Goal: Navigation & Orientation: Find specific page/section

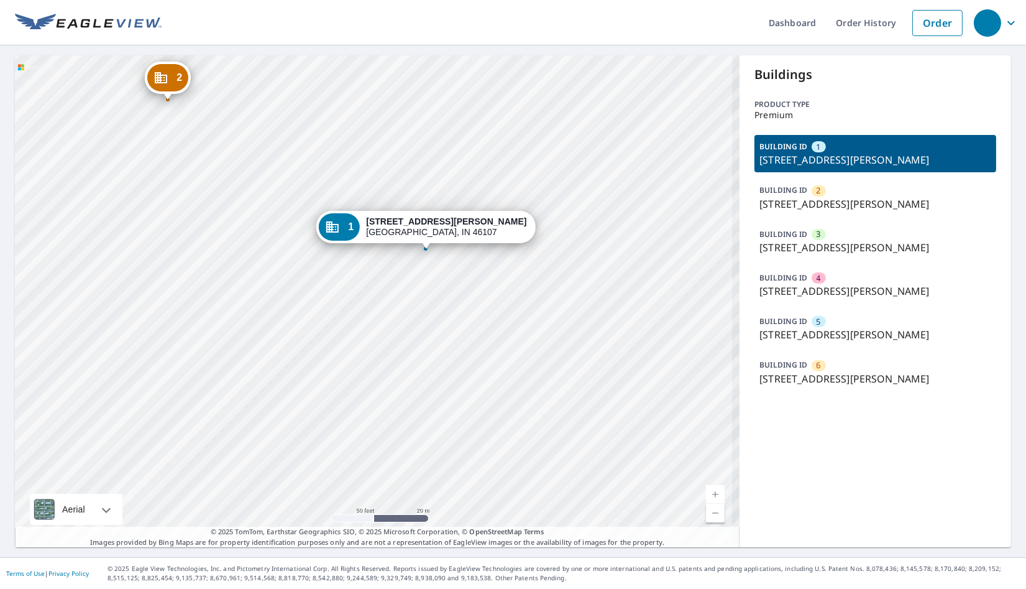
drag, startPoint x: 321, startPoint y: 355, endPoint x: 246, endPoint y: 451, distance: 121.8
click at [246, 451] on div "2 [STREET_ADDRESS][PERSON_NAME] 3 [STREET_ADDRESS][PERSON_NAME][PERSON_NAME] 4 …" at bounding box center [377, 301] width 725 height 492
